Goal: Information Seeking & Learning: Understand process/instructions

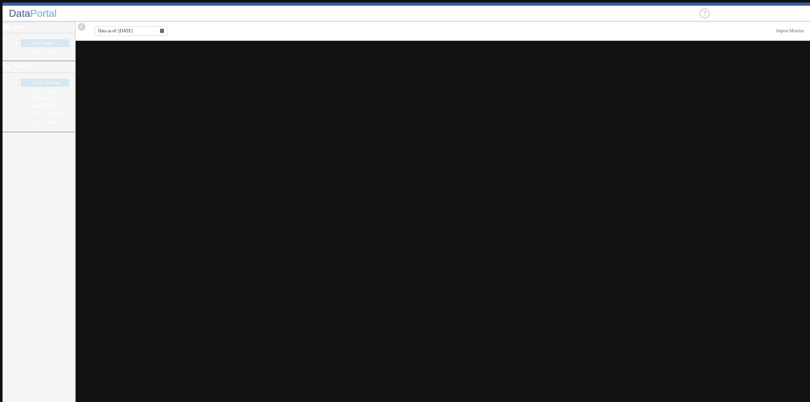
click at [27, 79] on link "Create Database" at bounding box center [45, 83] width 48 height 8
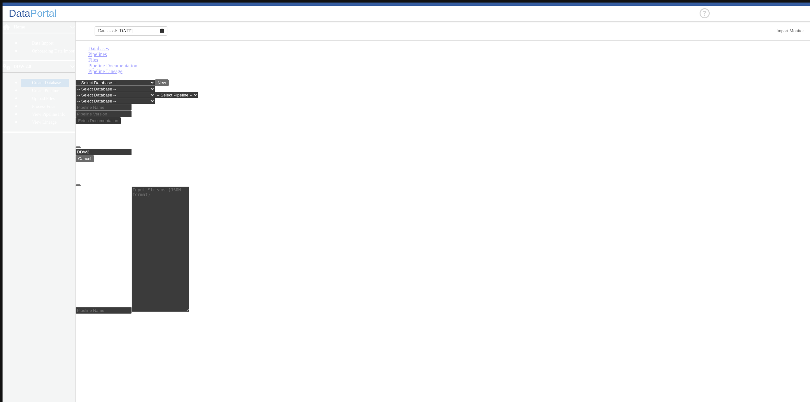
click at [107, 53] on link "Pipelines" at bounding box center [97, 54] width 19 height 5
click at [155, 86] on select "-- Select Database -- DDW2_DENIS2_API_DEV DDW2_DENIS3_API_DEV DDW2_DENIS4_API_D…" at bounding box center [115, 89] width 79 height 6
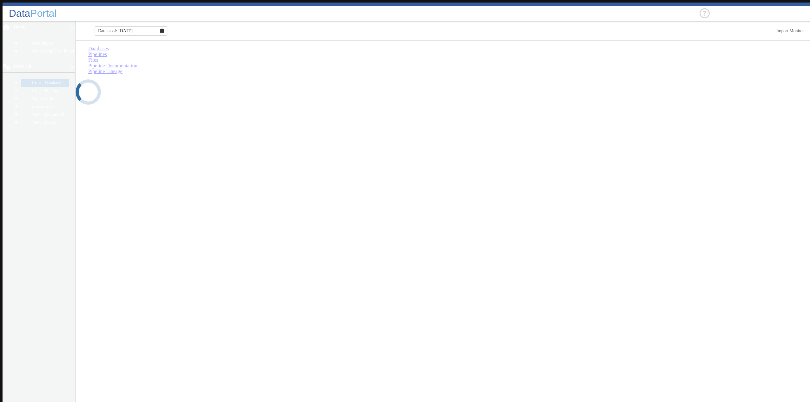
select select "7: Object"
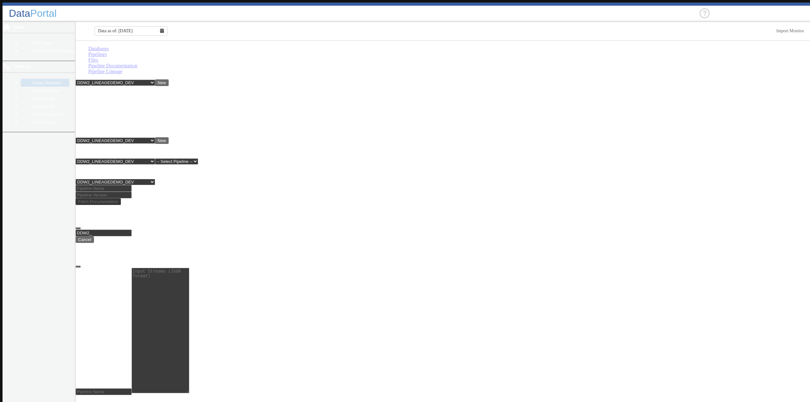
click at [98, 57] on link "Files" at bounding box center [93, 59] width 10 height 5
click at [155, 159] on select "-- Select Database -- DDW2_DENIS2_API_DEV DDW2_DENIS3_API_DEV DDW2_DENIS4_API_D…" at bounding box center [115, 162] width 79 height 6
click at [318, 55] on ul "Databases Pipelines Files Pipeline Documentation Pipeline Lineage" at bounding box center [444, 60] width 737 height 28
click at [137, 63] on link "Pipeline Documentation" at bounding box center [112, 65] width 49 height 5
click at [125, 185] on input at bounding box center [104, 188] width 56 height 7
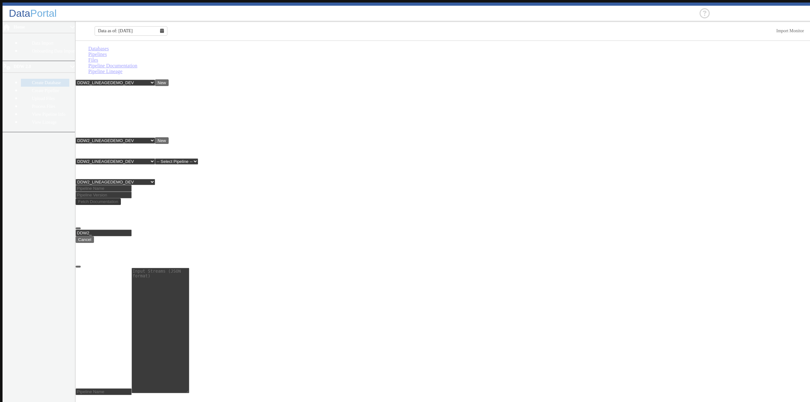
type input "lineagedemo"
click at [132, 192] on input at bounding box center [104, 195] width 56 height 7
type input "2"
click at [121, 198] on button "Fetch Documentation" at bounding box center [98, 201] width 45 height 7
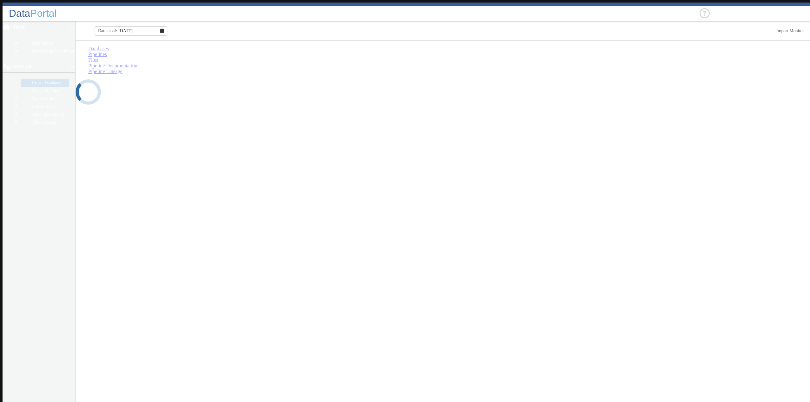
select select "7: Object"
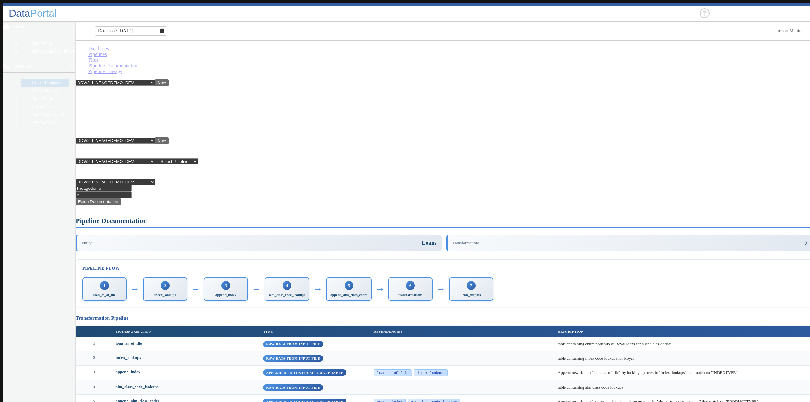
click at [122, 69] on link "Pipeline Lineage" at bounding box center [105, 71] width 34 height 5
click at [22, 118] on link "View Lineage" at bounding box center [45, 122] width 48 height 8
click at [662, 169] on main "Databases Pipelines Files Pipeline Documentation Pipeline Lineage -- Select Dat…" at bounding box center [444, 223] width 737 height 364
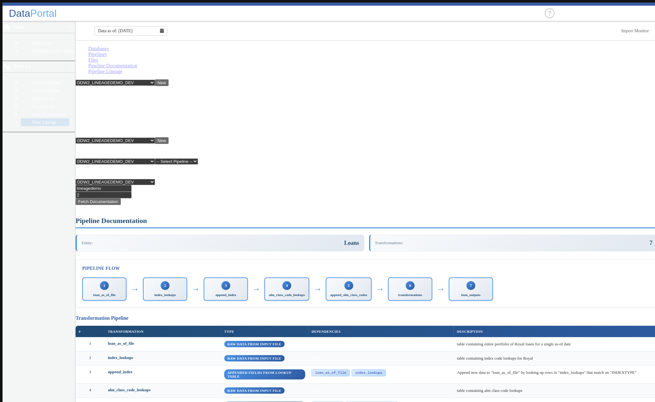
click at [137, 63] on link "Pipeline Documentation" at bounding box center [112, 65] width 49 height 5
click at [98, 57] on link "Files" at bounding box center [93, 59] width 10 height 5
click at [137, 63] on link "Pipeline Documentation" at bounding box center [112, 65] width 49 height 5
click at [122, 69] on link "Pipeline Lineage" at bounding box center [105, 71] width 34 height 5
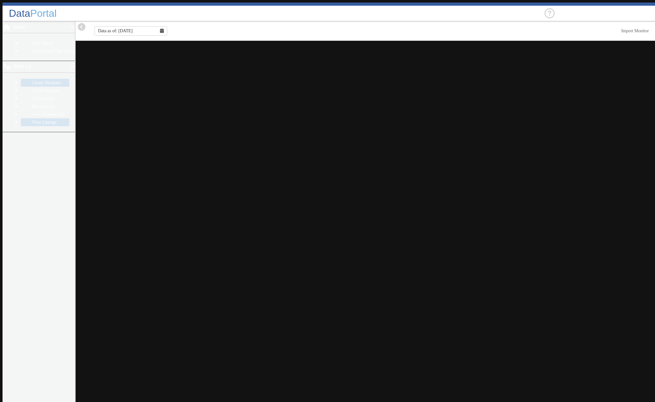
click at [22, 79] on link "Create Database" at bounding box center [45, 83] width 48 height 8
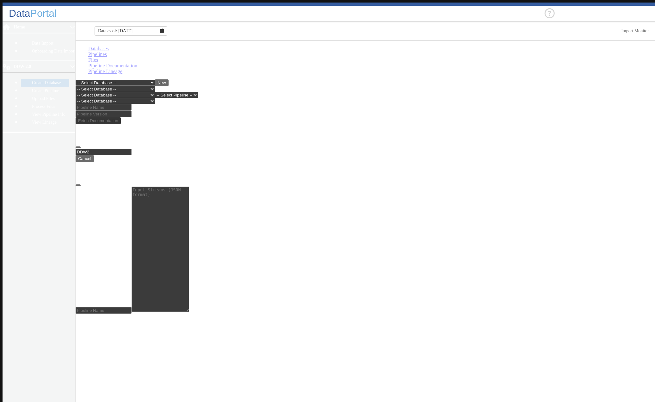
click at [155, 80] on select "-- Select Database -- DDW2_DENIS2_API_DEV DDW2_DENIS3_API_DEV DDW2_DENIS4_API_D…" at bounding box center [115, 83] width 79 height 6
click at [107, 53] on link "Pipelines" at bounding box center [97, 54] width 19 height 5
click at [155, 86] on select "-- Select Database -- DDW2_DENIS2_API_DEV DDW2_DENIS3_API_DEV DDW2_DENIS4_API_D…" at bounding box center [115, 89] width 79 height 6
select select "7: Object"
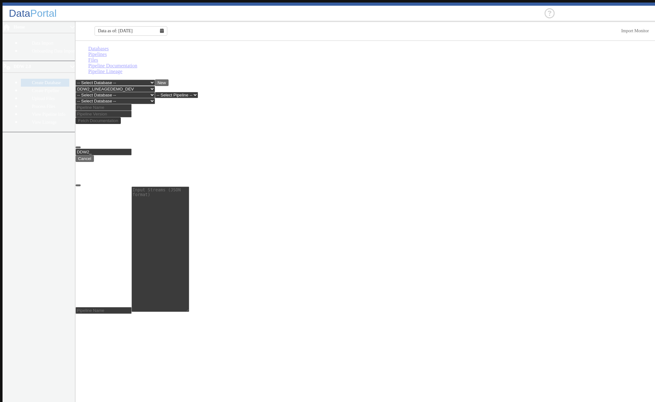
click at [77, 86] on select "-- Select Database -- DDW2_DENIS2_API_DEV DDW2_DENIS3_API_DEV DDW2_DENIS4_API_D…" at bounding box center [115, 89] width 79 height 6
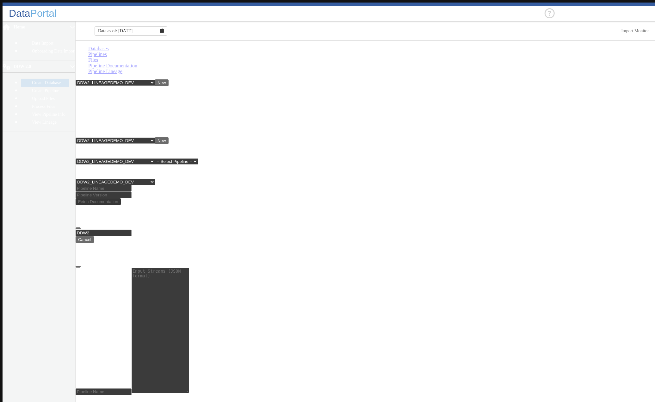
click at [99, 152] on td "lineagedemo" at bounding box center [89, 155] width 27 height 6
copy td "lineagedemo"
click at [137, 63] on link "Pipeline Documentation" at bounding box center [112, 65] width 49 height 5
click at [121, 185] on input at bounding box center [104, 188] width 56 height 7
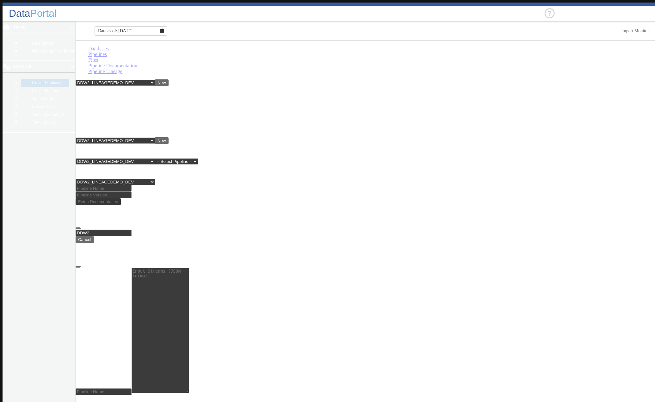
paste input "lineagedemo"
type input "lineagedemo"
click at [132, 192] on input at bounding box center [104, 195] width 56 height 7
type input "2"
click at [121, 198] on button "Fetch Documentation" at bounding box center [98, 201] width 45 height 7
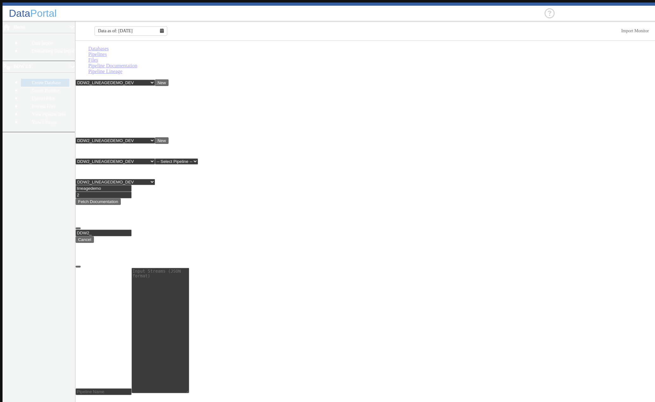
select select "7: Object"
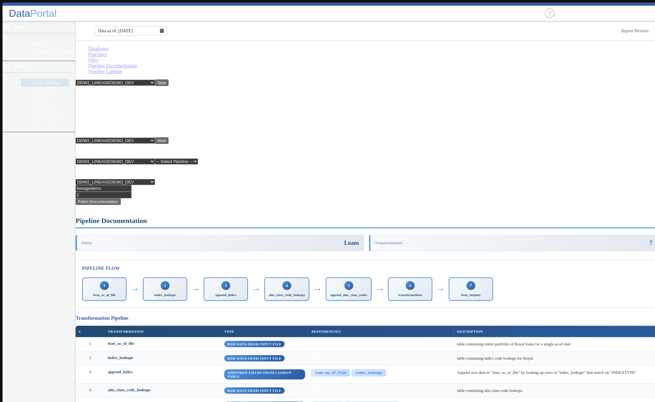
click at [122, 69] on link "Pipeline Lineage" at bounding box center [105, 71] width 34 height 5
click at [22, 118] on link "View Lineage" at bounding box center [45, 122] width 48 height 8
click at [122, 69] on link "Pipeline Lineage" at bounding box center [105, 71] width 34 height 5
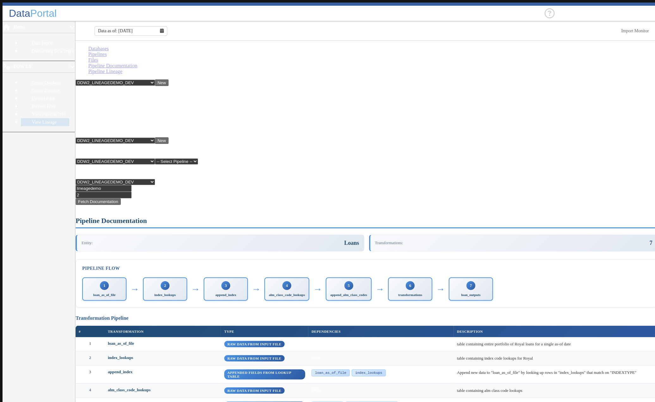
click at [122, 69] on link "Pipeline Lineage" at bounding box center [105, 71] width 34 height 5
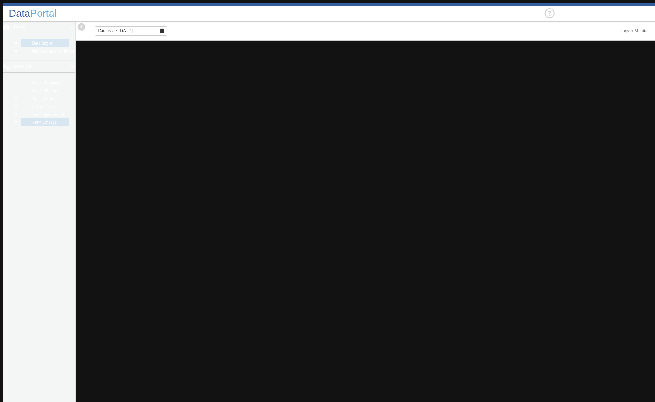
click at [28, 118] on link "View Lineage" at bounding box center [45, 122] width 48 height 8
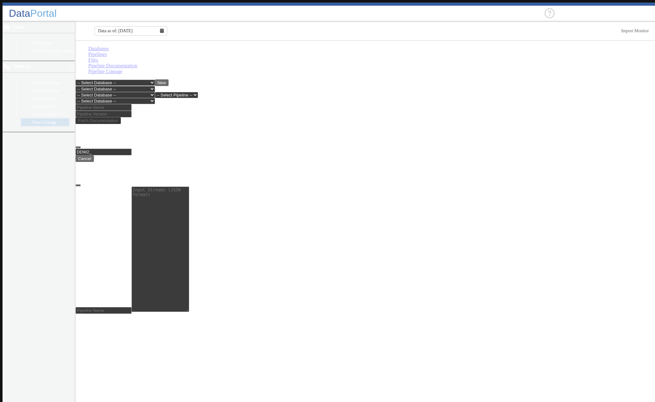
click at [155, 80] on select "-- Select Database -- DDW2_DENIS2_API_DEV DDW2_DENIS3_API_DEV DDW2_DENIS4_API_D…" at bounding box center [115, 83] width 79 height 6
click at [77, 80] on select "-- Select Database -- DDW2_DENIS2_API_DEV DDW2_DENIS3_API_DEV DDW2_DENIS4_API_D…" at bounding box center [115, 83] width 79 height 6
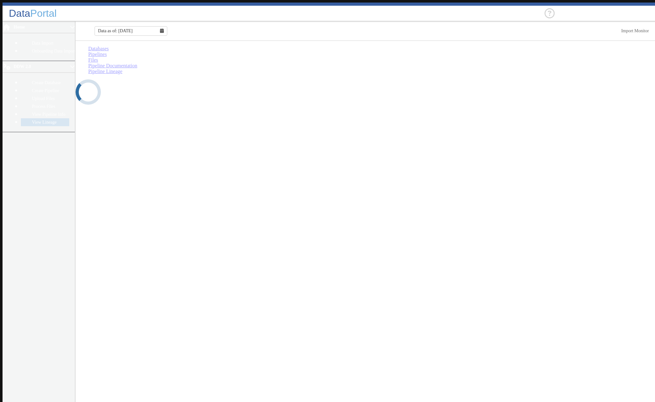
select select "7: Object"
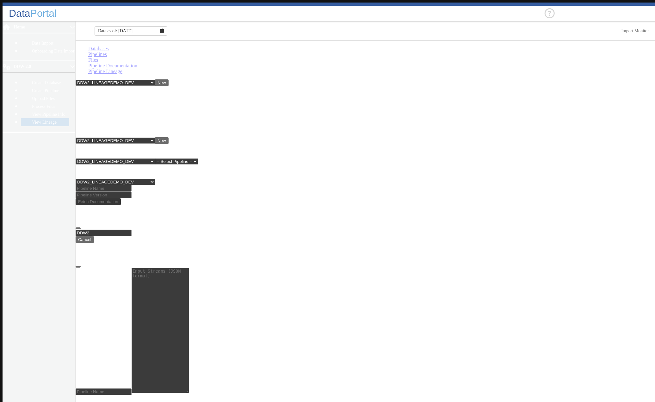
click at [122, 69] on link "Pipeline Lineage" at bounding box center [105, 71] width 34 height 5
click at [32, 118] on link "View Lineage" at bounding box center [45, 122] width 48 height 8
click at [137, 63] on link "Pipeline Documentation" at bounding box center [112, 65] width 49 height 5
click at [121, 185] on input at bounding box center [104, 188] width 56 height 7
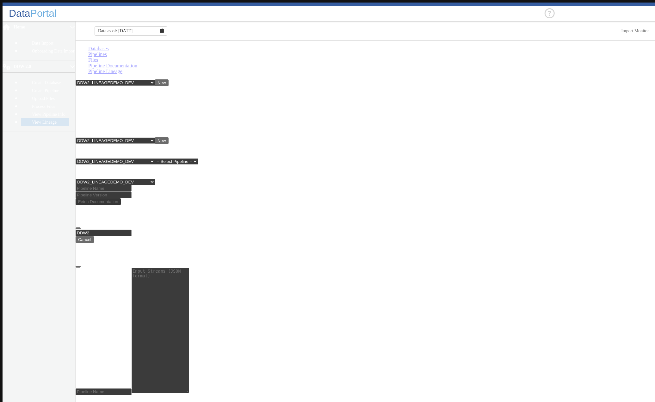
type input "lineagedemo"
click at [132, 192] on input at bounding box center [104, 195] width 56 height 7
type input "2"
click at [121, 198] on button "Fetch Documentation" at bounding box center [98, 201] width 45 height 7
select select "7: Object"
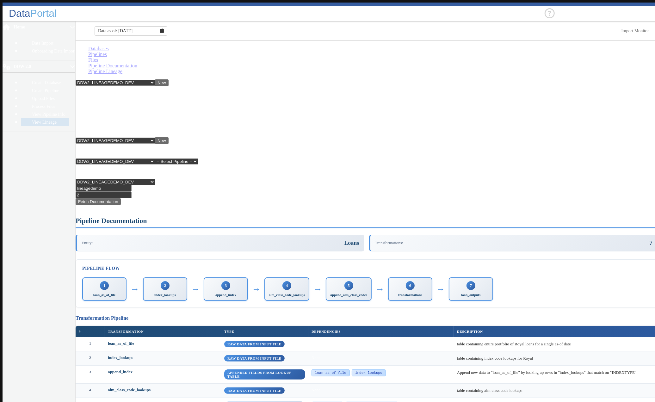
click at [122, 69] on link "Pipeline Lineage" at bounding box center [105, 71] width 34 height 5
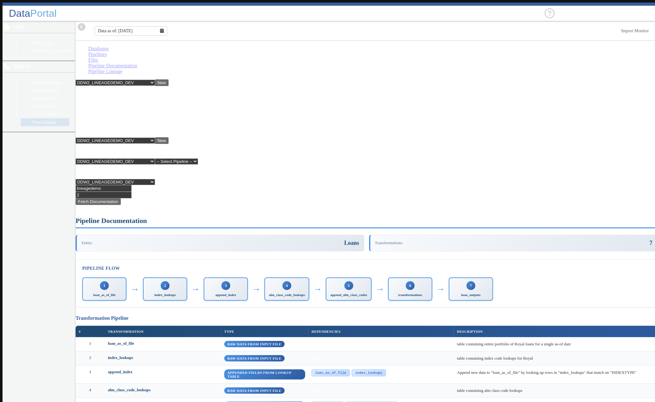
click at [28, 118] on link "View Lineage" at bounding box center [45, 122] width 48 height 8
click at [122, 69] on link "Pipeline Lineage" at bounding box center [105, 71] width 34 height 5
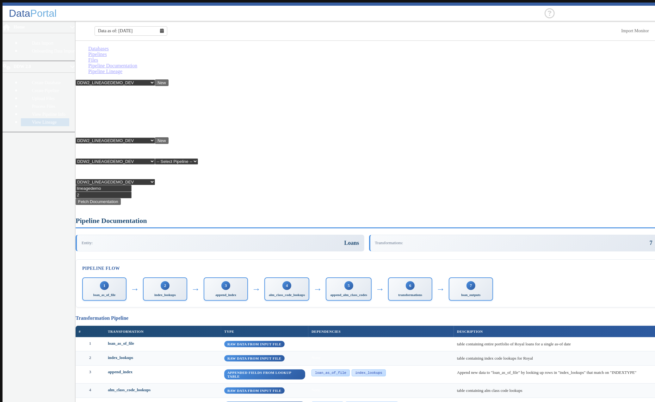
click at [122, 69] on link "Pipeline Lineage" at bounding box center [105, 71] width 34 height 5
click at [29, 79] on link "Create Database" at bounding box center [45, 83] width 48 height 8
click at [89, 51] on link "Databases" at bounding box center [98, 48] width 21 height 5
click at [38, 87] on link "Create Pipeline" at bounding box center [45, 91] width 48 height 8
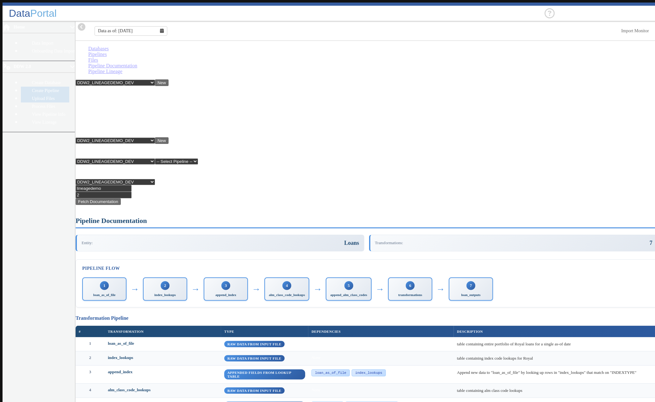
click at [34, 95] on link "Upload Files" at bounding box center [45, 99] width 48 height 8
click at [32, 103] on link "Process Files" at bounding box center [45, 107] width 48 height 8
click at [34, 110] on link "View Pipeline Info" at bounding box center [45, 114] width 48 height 8
click at [137, 63] on link "Pipeline Documentation" at bounding box center [112, 65] width 49 height 5
click at [32, 118] on link "View Lineage" at bounding box center [45, 122] width 48 height 8
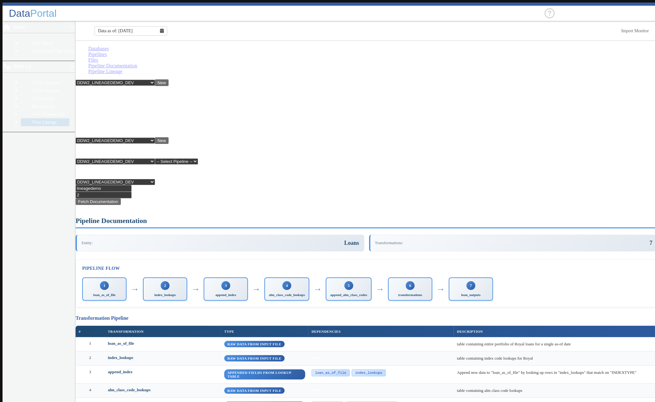
click at [122, 69] on link "Pipeline Lineage" at bounding box center [105, 71] width 34 height 5
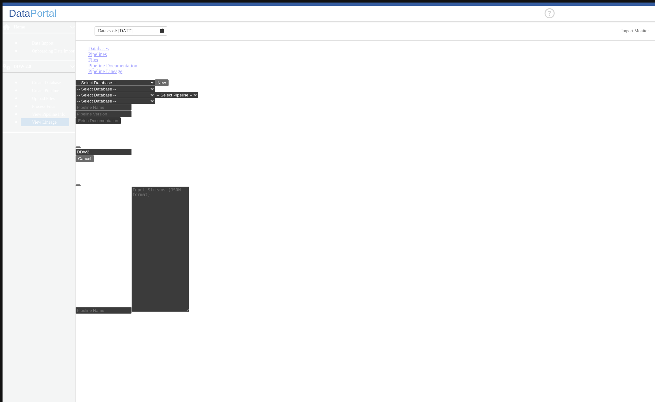
click at [155, 80] on select "-- Select Database -- DDW2_DENIS2_API_DEV DDW2_DENIS3_API_DEV DDW2_DENIS4_API_D…" at bounding box center [115, 83] width 79 height 6
click at [77, 80] on select "-- Select Database -- DDW2_DENIS2_API_DEV DDW2_DENIS3_API_DEV DDW2_DENIS4_API_D…" at bounding box center [115, 83] width 79 height 6
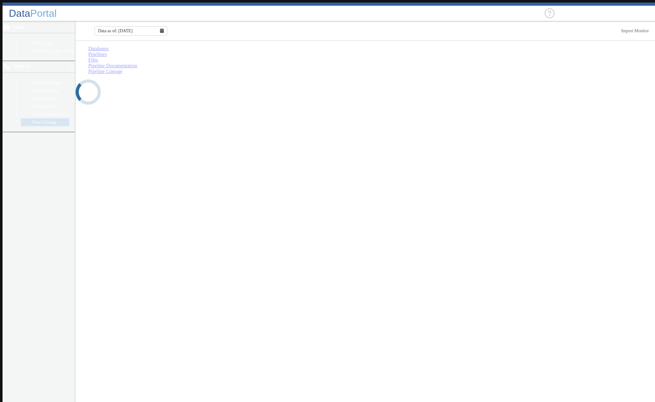
select select "7: Object"
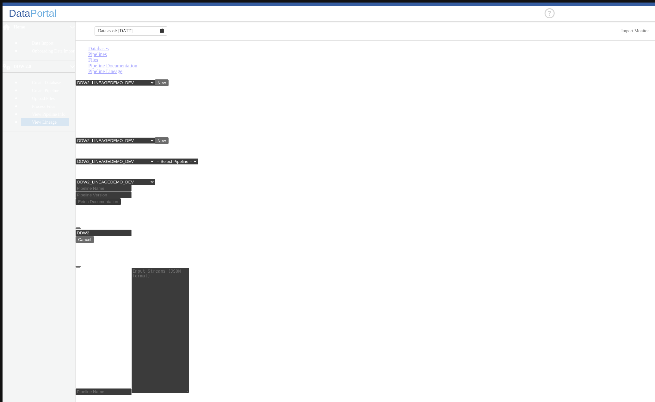
click at [107, 54] on link "Pipelines" at bounding box center [97, 54] width 19 height 5
click at [98, 57] on link "Files" at bounding box center [93, 59] width 10 height 5
click at [137, 63] on link "Pipeline Documentation" at bounding box center [112, 65] width 49 height 5
click at [122, 185] on input at bounding box center [104, 188] width 56 height 7
type input "lineagedemo"
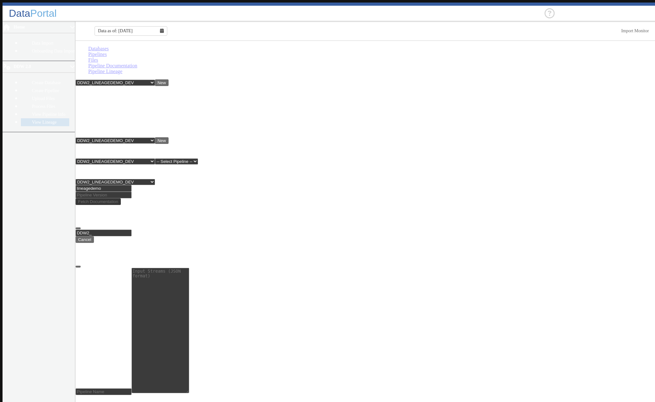
click at [132, 192] on input at bounding box center [104, 195] width 56 height 7
type input "2"
click at [121, 198] on button "Fetch Documentation" at bounding box center [98, 201] width 45 height 7
select select "7: Object"
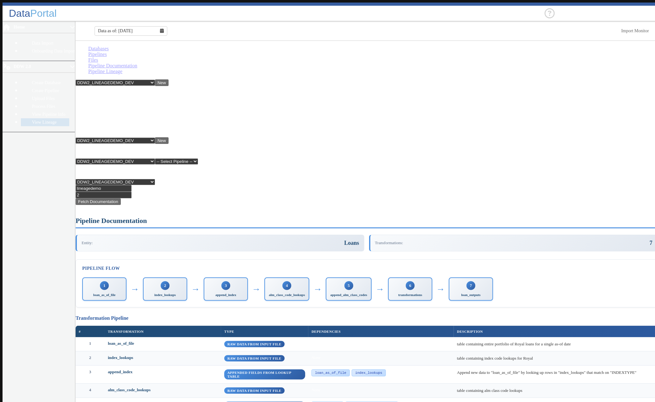
click at [122, 69] on link "Pipeline Lineage" at bounding box center [105, 71] width 34 height 5
click at [137, 63] on link "Pipeline Documentation" at bounding box center [112, 65] width 49 height 5
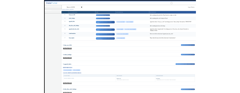
scroll to position [279, 0]
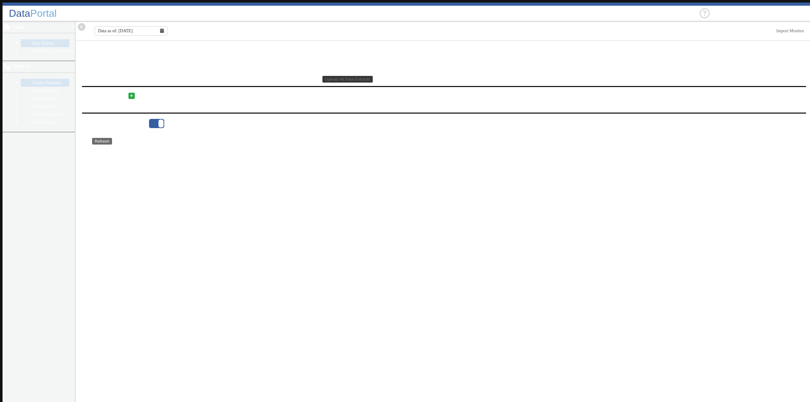
click at [23, 79] on link "Create Database" at bounding box center [45, 83] width 48 height 8
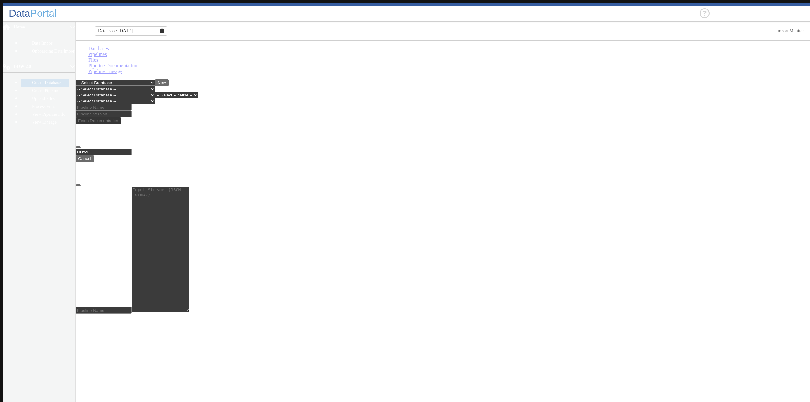
click at [107, 52] on link "Pipelines" at bounding box center [97, 54] width 19 height 5
click at [155, 86] on select "-- Select Database -- DDW2_DENIS2_API_DEV DDW2_DENIS3_API_DEV DDW2_DENIS4_API_D…" at bounding box center [115, 89] width 79 height 6
click at [77, 86] on select "-- Select Database -- DDW2_DENIS2_API_DEV DDW2_DENIS3_API_DEV DDW2_DENIS4_API_D…" at bounding box center [115, 89] width 79 height 6
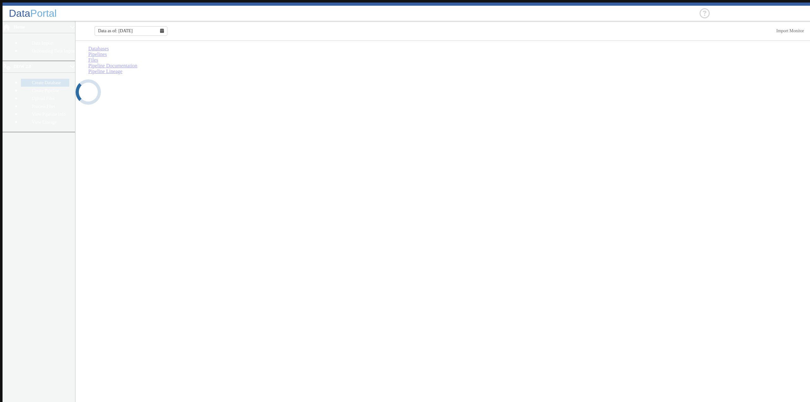
select select "7: Object"
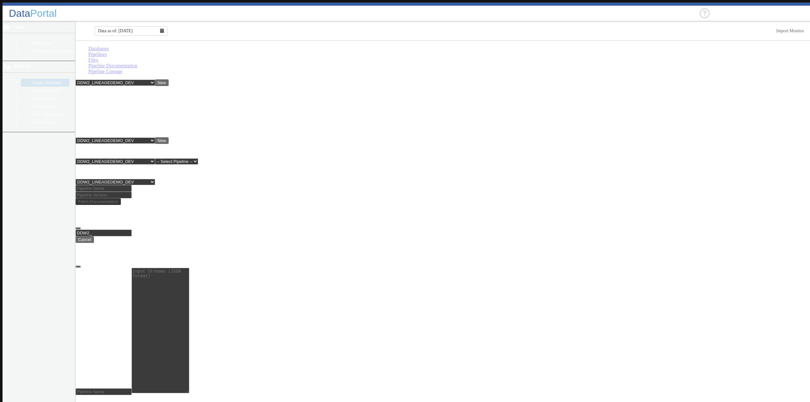
click at [98, 57] on link "Files" at bounding box center [93, 59] width 10 height 5
click at [198, 159] on select "-- Select Pipeline -- lineagedemo" at bounding box center [176, 162] width 43 height 6
click at [137, 63] on link "Pipeline Documentation" at bounding box center [112, 65] width 49 height 5
click at [115, 185] on input at bounding box center [104, 188] width 56 height 7
type input "lineagedemo"
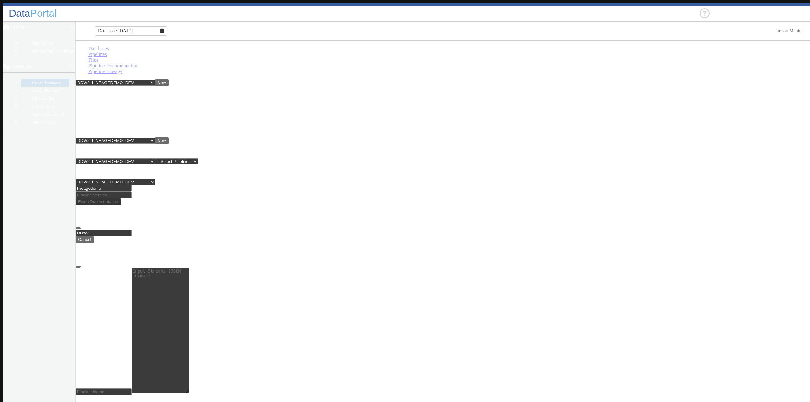
click at [132, 192] on input at bounding box center [104, 195] width 56 height 7
type input "2"
click at [121, 198] on button "Fetch Documentation" at bounding box center [98, 201] width 45 height 7
select select "7: Object"
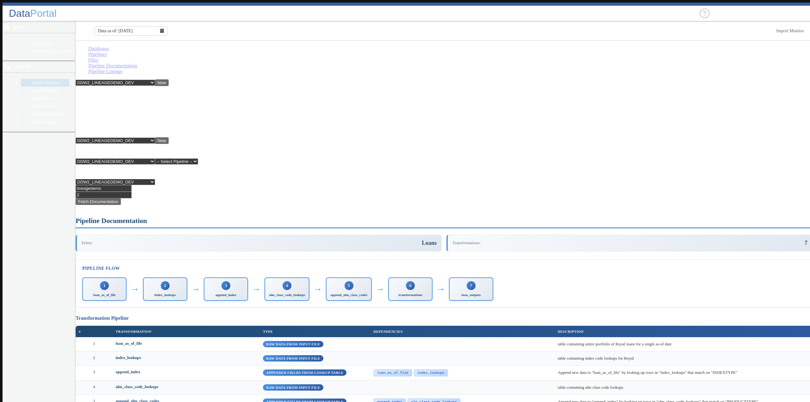
click at [122, 69] on link "Pipeline Lineage" at bounding box center [105, 71] width 34 height 5
click at [32, 118] on link "View Lineage" at bounding box center [45, 122] width 48 height 8
click at [122, 69] on link "Pipeline Lineage" at bounding box center [105, 71] width 34 height 5
click at [528, 156] on main "Databases Pipelines Files Pipeline Documentation Pipeline Lineage -- Select Dat…" at bounding box center [444, 223] width 737 height 364
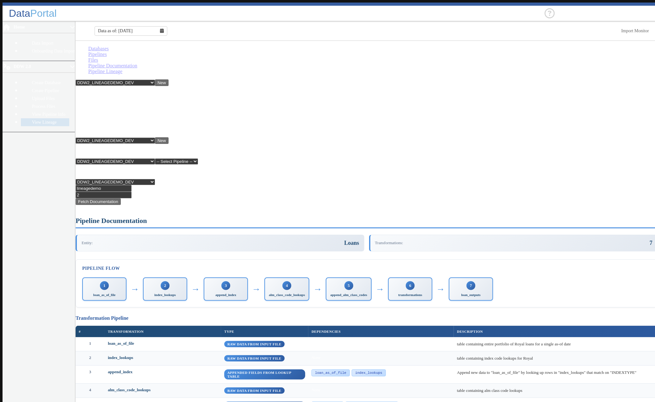
click at [137, 63] on link "Pipeline Documentation" at bounding box center [112, 65] width 49 height 5
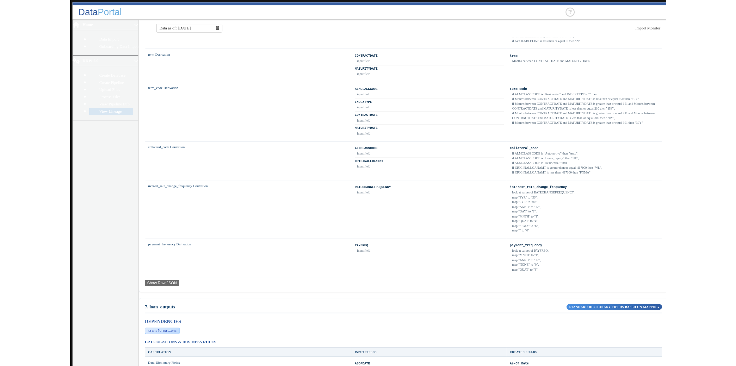
scroll to position [886, 0]
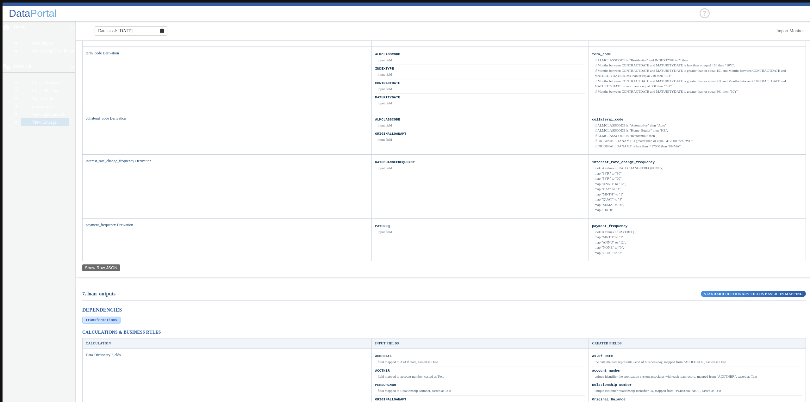
click at [656, 232] on main "Databases Pipelines Files Pipeline Documentation Pipeline Lineage -- Select Dat…" at bounding box center [444, 176] width 737 height 2032
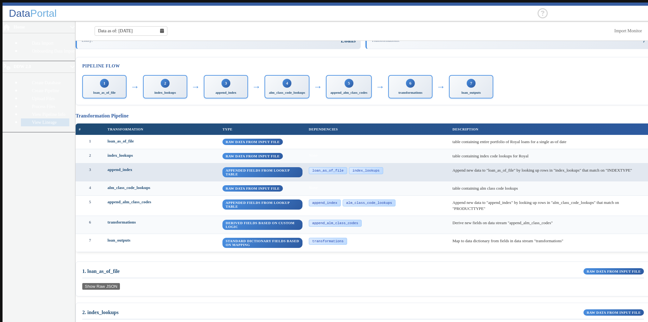
scroll to position [0, 0]
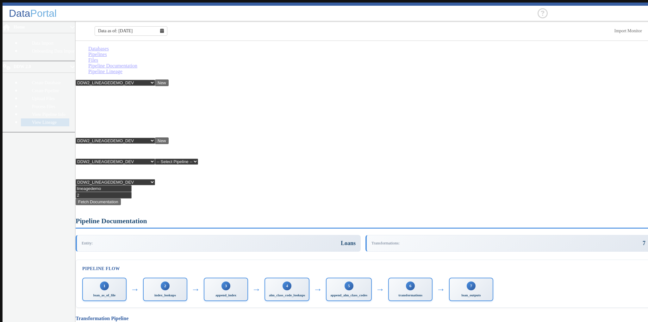
click at [122, 69] on link "Pipeline Lineage" at bounding box center [105, 71] width 34 height 5
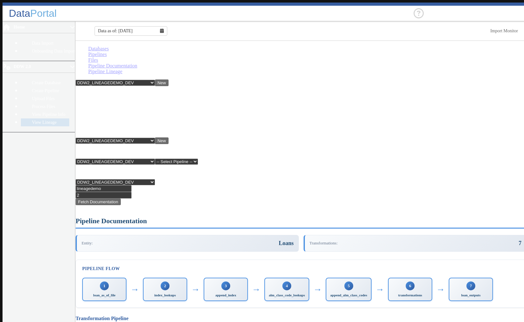
click at [98, 57] on link "Files" at bounding box center [93, 59] width 10 height 5
click at [107, 56] on link "Pipelines" at bounding box center [97, 54] width 19 height 5
click at [96, 51] on link "Databases" at bounding box center [98, 48] width 21 height 5
click at [137, 63] on link "Pipeline Documentation" at bounding box center [112, 65] width 49 height 5
click at [98, 57] on link "Files" at bounding box center [93, 59] width 10 height 5
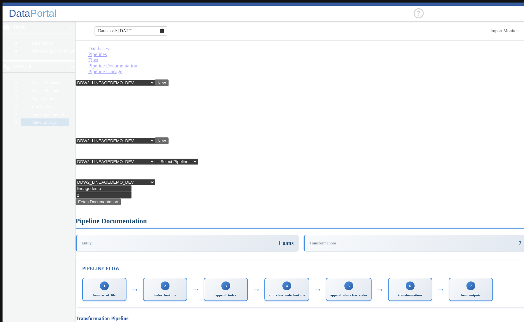
click at [122, 69] on link "Pipeline Lineage" at bounding box center [105, 71] width 34 height 5
click at [137, 63] on link "Pipeline Documentation" at bounding box center [112, 65] width 49 height 5
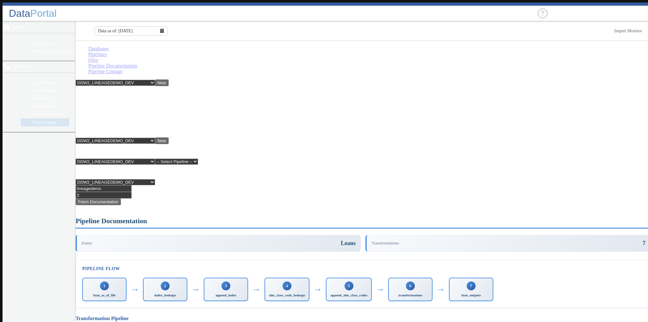
click at [122, 69] on link "Pipeline Lineage" at bounding box center [105, 71] width 34 height 5
click at [137, 63] on link "Pipeline Documentation" at bounding box center [112, 65] width 49 height 5
click at [98, 57] on link "Files" at bounding box center [93, 59] width 10 height 5
click at [107, 54] on link "Pipelines" at bounding box center [97, 54] width 19 height 5
click at [95, 51] on link "Databases" at bounding box center [98, 48] width 21 height 5
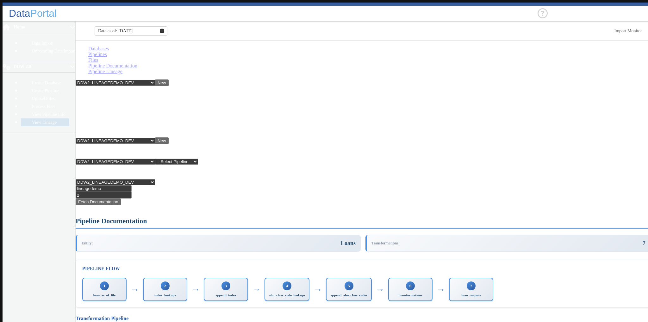
click at [98, 57] on link "Files" at bounding box center [93, 59] width 10 height 5
click at [137, 63] on link "Pipeline Documentation" at bounding box center [112, 65] width 49 height 5
click at [122, 69] on link "Pipeline Lineage" at bounding box center [105, 71] width 34 height 5
click at [137, 63] on link "Pipeline Documentation" at bounding box center [112, 65] width 49 height 5
click at [122, 69] on link "Pipeline Lineage" at bounding box center [105, 71] width 34 height 5
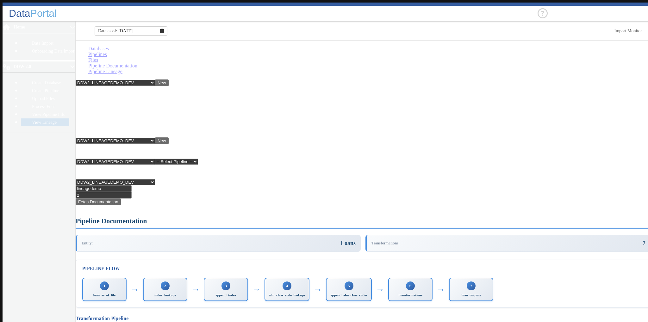
click at [137, 63] on link "Pipeline Documentation" at bounding box center [112, 65] width 49 height 5
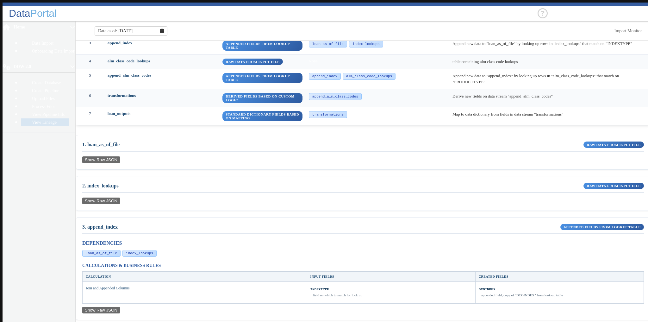
scroll to position [25, 0]
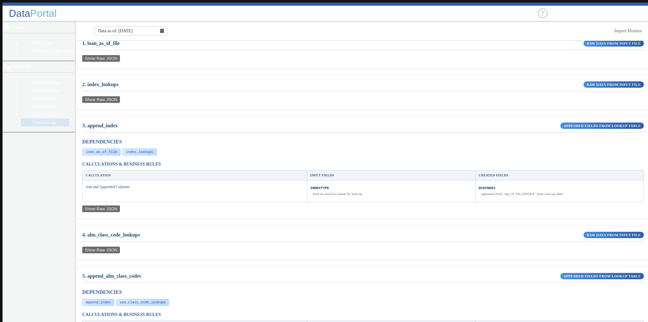
scroll to position [152, 0]
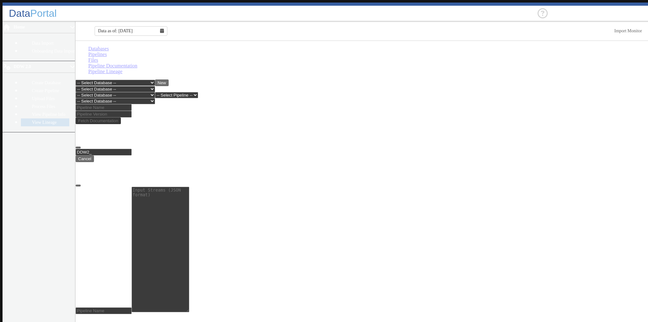
click at [137, 63] on link "Pipeline Documentation" at bounding box center [112, 65] width 49 height 5
click at [107, 53] on link "Pipelines" at bounding box center [97, 54] width 19 height 5
click at [98, 57] on link "Files" at bounding box center [93, 59] width 10 height 5
click at [155, 74] on select "-- Select Database -- DDW2_DENIS2_API_DEV DDW2_DENIS3_API_DEV DDW2_DENIS4_API_D…" at bounding box center [115, 95] width 79 height 6
click at [77, 74] on select "-- Select Database -- DDW2_DENIS2_API_DEV DDW2_DENIS3_API_DEV DDW2_DENIS4_API_D…" at bounding box center [115, 95] width 79 height 6
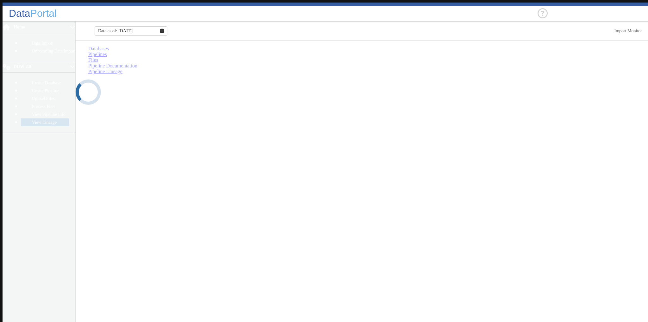
select select "7: Object"
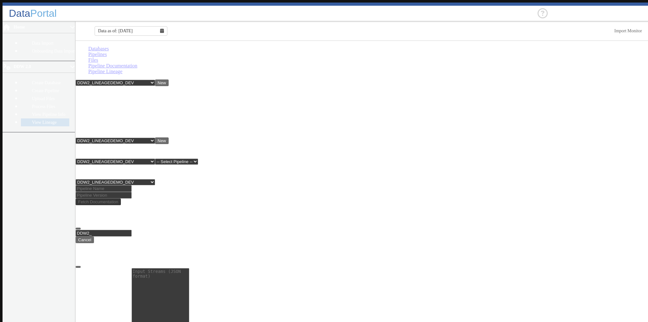
click at [191, 74] on select "-- Select Pipeline -- lineagedemo" at bounding box center [176, 162] width 43 height 6
select select "1: Object"
click at [174, 74] on select "-- Select Pipeline -- lineagedemo" at bounding box center [176, 162] width 43 height 6
click at [137, 63] on link "Pipeline Documentation" at bounding box center [112, 65] width 49 height 5
click at [98, 57] on link "Files" at bounding box center [93, 59] width 10 height 5
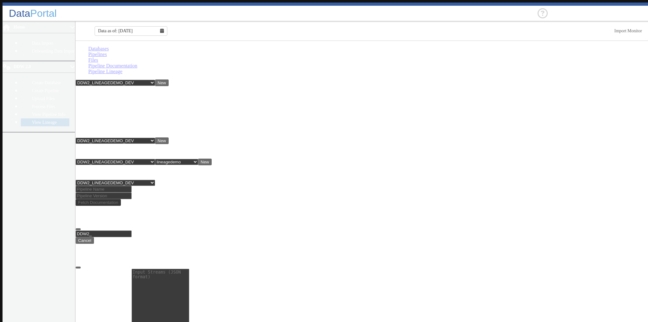
click at [191, 74] on button "New" at bounding box center [205, 162] width 14 height 7
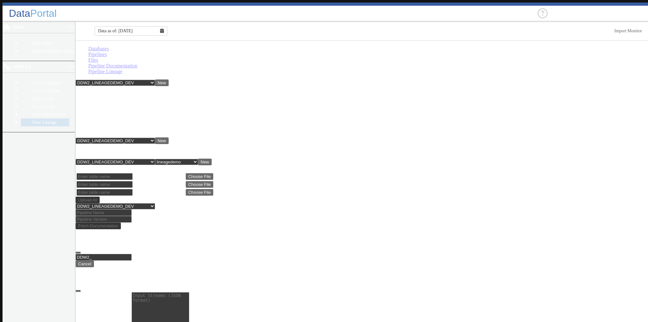
click at [106, 74] on input "text" at bounding box center [105, 176] width 56 height 7
drag, startPoint x: 113, startPoint y: 116, endPoint x: 113, endPoint y: 123, distance: 7.3
click at [113, 74] on input "text" at bounding box center [105, 184] width 56 height 7
click at [112, 74] on input "text" at bounding box center [105, 192] width 56 height 7
click at [185, 74] on td "loan_as_of_file" at bounding box center [159, 176] width 51 height 7
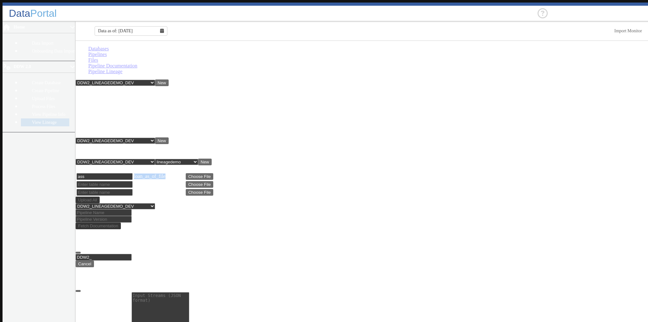
drag, startPoint x: 185, startPoint y: 102, endPoint x: 147, endPoint y: 103, distance: 37.7
click at [147, 74] on td "loan_as_of_file" at bounding box center [159, 176] width 51 height 7
click at [112, 74] on input "ass" at bounding box center [105, 176] width 56 height 7
type input "a"
click at [99, 51] on link "Databases" at bounding box center [98, 48] width 21 height 5
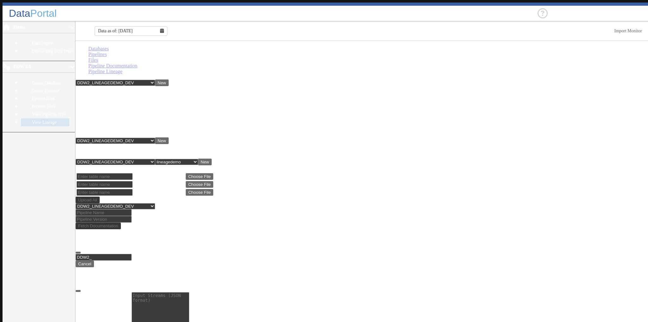
click at [169, 74] on button "New" at bounding box center [162, 82] width 14 height 7
click at [44, 74] on link "Create Database" at bounding box center [45, 83] width 48 height 8
click at [90, 51] on link "Databases" at bounding box center [98, 48] width 21 height 5
click at [35, 74] on link "Create Database" at bounding box center [45, 83] width 48 height 8
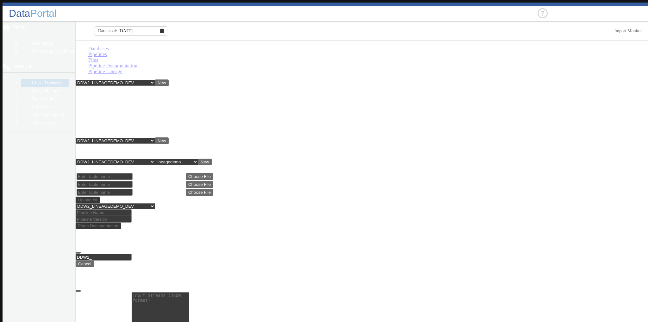
click at [169, 74] on button "New" at bounding box center [162, 82] width 14 height 7
click at [22, 74] on link "Create Pipeline" at bounding box center [45, 91] width 48 height 8
click at [24, 74] on link "Create Database" at bounding box center [45, 83] width 48 height 8
click at [98, 51] on link "Databases" at bounding box center [98, 48] width 21 height 5
click at [169, 74] on button "New" at bounding box center [162, 82] width 14 height 7
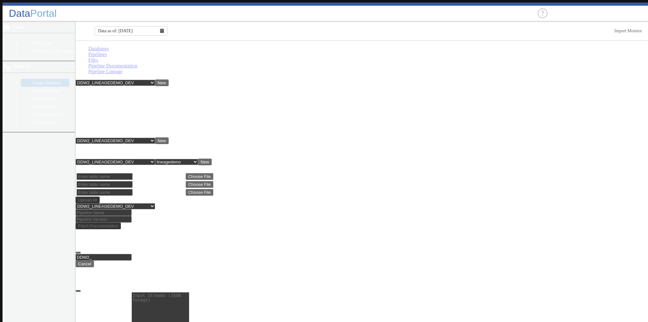
click at [107, 52] on link "Pipelines" at bounding box center [97, 54] width 19 height 5
click at [169, 74] on button "New" at bounding box center [162, 140] width 14 height 7
click at [94, 51] on link "Databases" at bounding box center [98, 48] width 21 height 5
click at [98, 57] on link "Files" at bounding box center [93, 59] width 10 height 5
click at [137, 63] on link "Pipeline Documentation" at bounding box center [112, 65] width 49 height 5
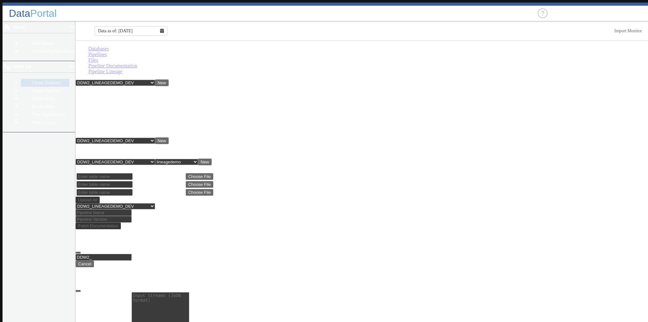
click at [94, 74] on button "Cancel" at bounding box center [85, 263] width 18 height 7
click at [107, 74] on input at bounding box center [104, 212] width 56 height 7
type input "lineagedemo"
click at [132, 74] on input at bounding box center [104, 219] width 56 height 7
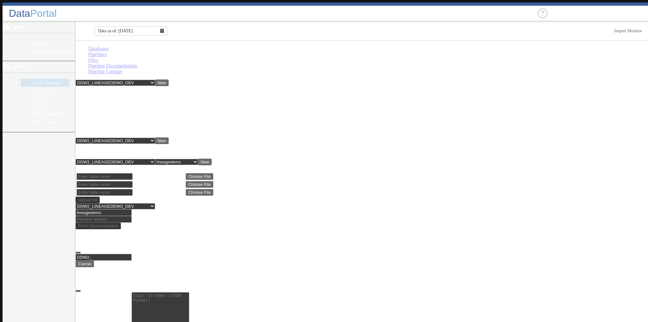
type input "2"
click at [121, 74] on button "Fetch Documentation" at bounding box center [98, 225] width 45 height 7
select select "7: Object"
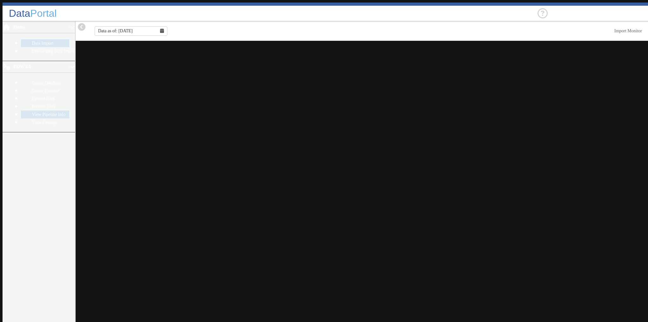
click at [29, 110] on link "View Pipeline Info" at bounding box center [45, 114] width 48 height 8
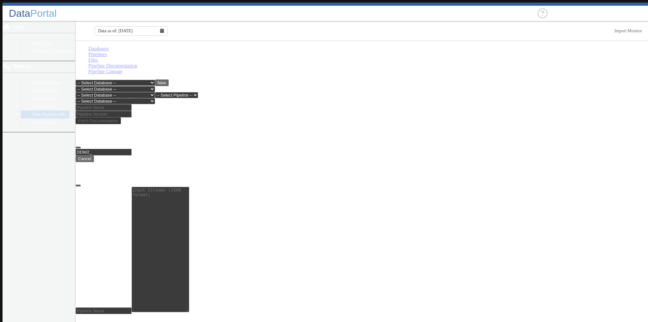
click at [155, 80] on select "-- Select Database -- DDW2_DENIS2_API_DEV DDW2_DENIS3_API_DEV DDW2_DENIS4_API_D…" at bounding box center [115, 83] width 79 height 6
click at [77, 80] on select "-- Select Database -- DDW2_DENIS2_API_DEV DDW2_DENIS3_API_DEV DDW2_DENIS4_API_D…" at bounding box center [115, 83] width 79 height 6
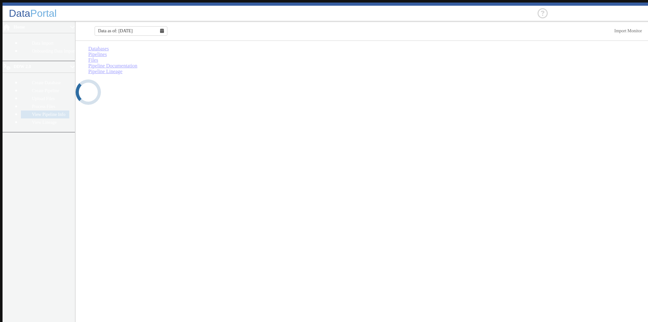
select select "7: Object"
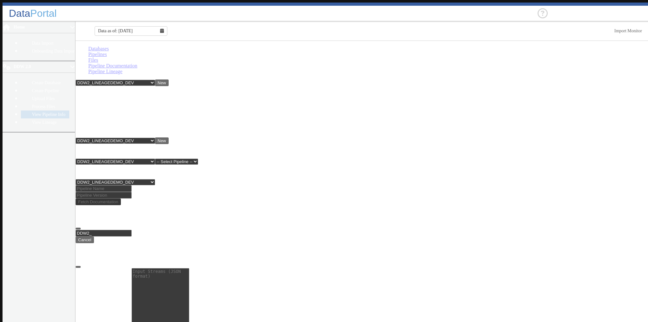
click at [137, 63] on link "Pipeline Documentation" at bounding box center [112, 65] width 49 height 5
click at [129, 185] on input at bounding box center [104, 188] width 56 height 7
type input "lineagedemo"
click at [132, 192] on input at bounding box center [104, 195] width 56 height 7
type input "2"
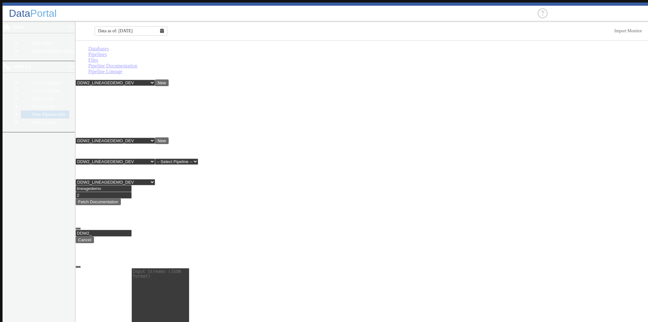
click at [121, 198] on button "Fetch Documentation" at bounding box center [98, 201] width 45 height 7
select select "7: Object"
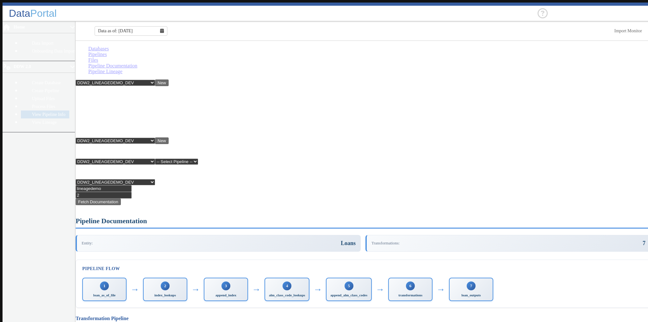
click at [122, 69] on link "Pipeline Lineage" at bounding box center [105, 71] width 34 height 5
click at [457, 124] on main "Databases Pipelines Files Pipeline Documentation Pipeline Lineage -- Select Dat…" at bounding box center [363, 183] width 575 height 284
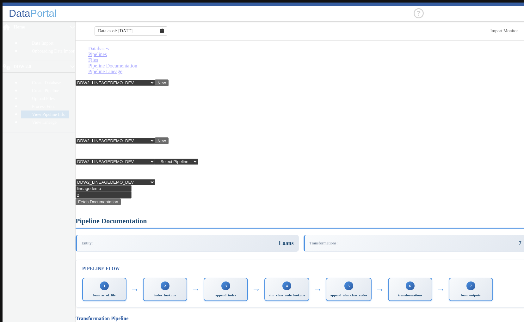
click at [137, 63] on link "Pipeline Documentation" at bounding box center [112, 65] width 49 height 5
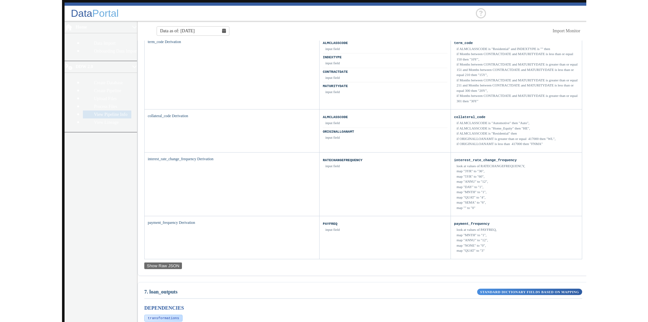
scroll to position [582, 0]
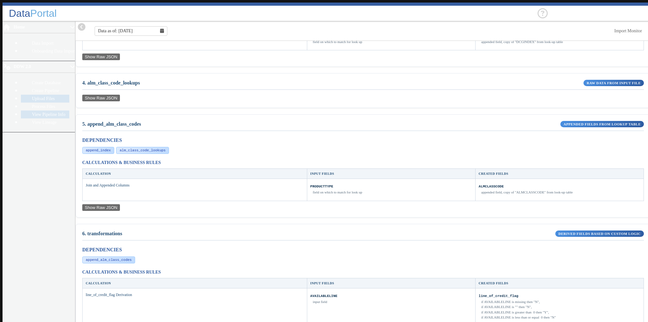
click at [21, 95] on link "Upload Files" at bounding box center [45, 99] width 48 height 8
